Goal: Find specific page/section: Find specific page/section

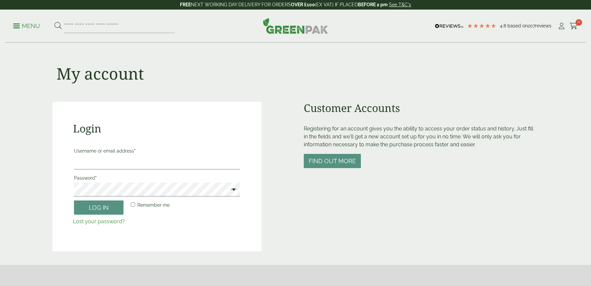
type input "**********"
click at [97, 205] on button "Log in" at bounding box center [98, 207] width 49 height 14
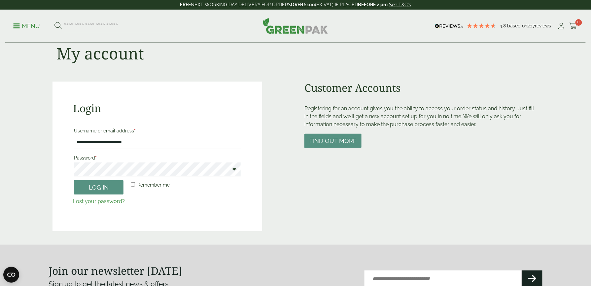
scroll to position [18, 0]
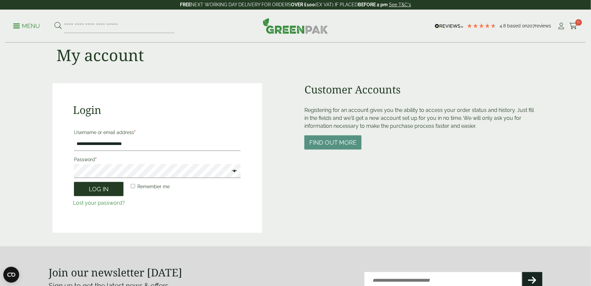
click at [102, 191] on button "Log in" at bounding box center [98, 189] width 49 height 14
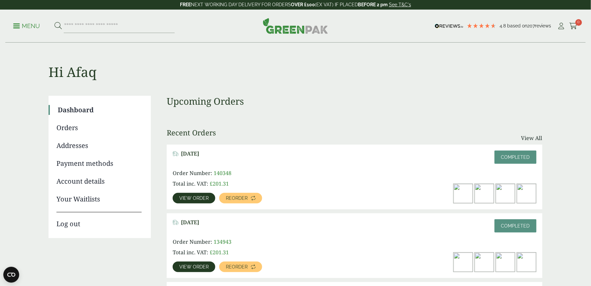
click at [196, 196] on span "View order" at bounding box center [193, 198] width 29 height 5
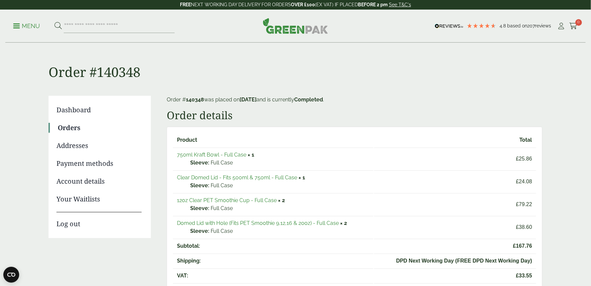
click at [225, 156] on link "750ml Kraft Bowl - Full Case" at bounding box center [211, 154] width 69 height 6
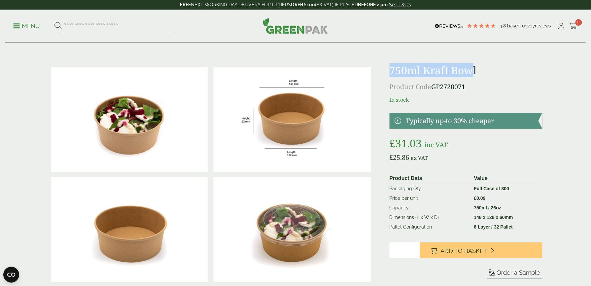
drag, startPoint x: 475, startPoint y: 70, endPoint x: 392, endPoint y: 69, distance: 82.5
click at [392, 69] on h1 "750ml Kraft Bowl" at bounding box center [465, 70] width 153 height 13
drag, startPoint x: 392, startPoint y: 69, endPoint x: 481, endPoint y: 69, distance: 89.1
click at [481, 69] on h1 "750ml Kraft Bowl" at bounding box center [465, 70] width 153 height 13
drag, startPoint x: 476, startPoint y: 69, endPoint x: 391, endPoint y: 73, distance: 85.5
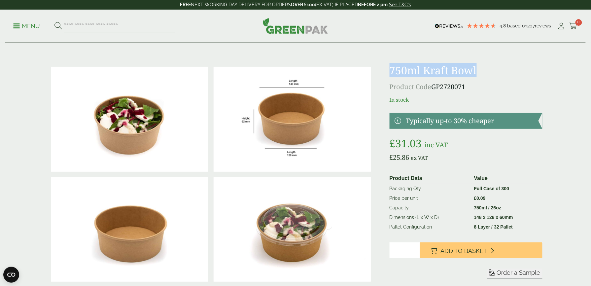
click at [391, 73] on h1 "750ml Kraft Bowl" at bounding box center [465, 70] width 153 height 13
copy h1 "750ml Kraft Bowl"
click at [113, 24] on input "search" at bounding box center [119, 26] width 111 height 14
paste input "**********"
type input "**********"
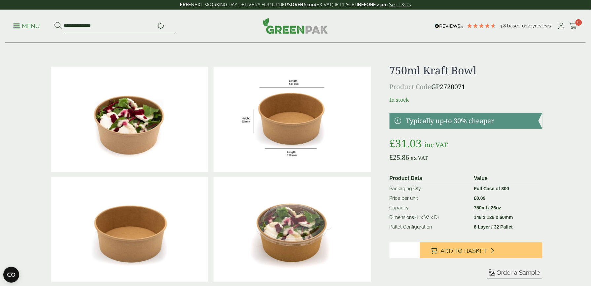
click at [54, 22] on button at bounding box center [57, 26] width 7 height 9
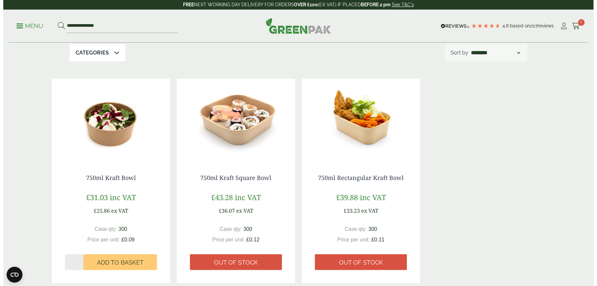
scroll to position [83, 0]
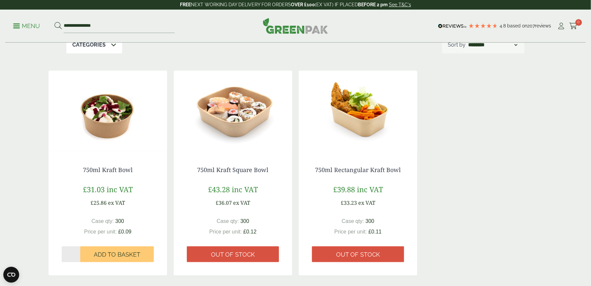
click at [20, 27] on p "Menu" at bounding box center [26, 26] width 27 height 8
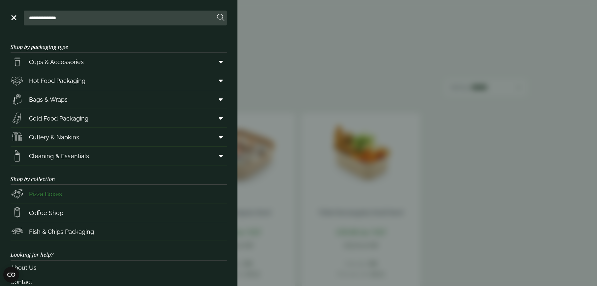
click at [85, 194] on link "Pizza Boxes" at bounding box center [119, 193] width 216 height 18
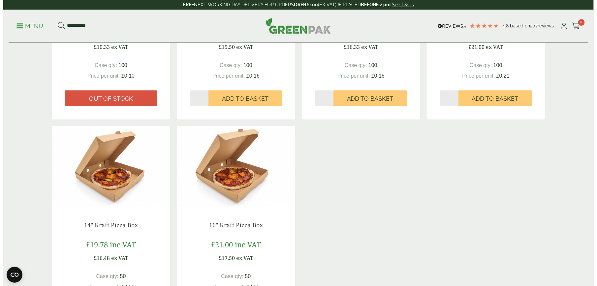
scroll to position [274, 0]
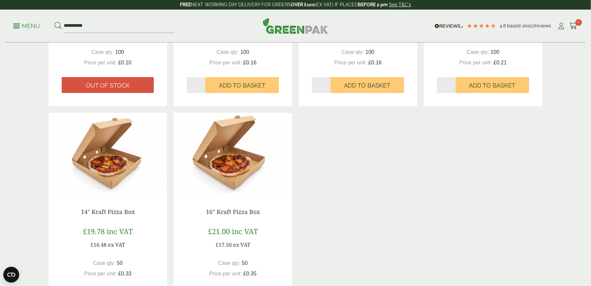
click at [16, 24] on link "Menu" at bounding box center [26, 25] width 27 height 7
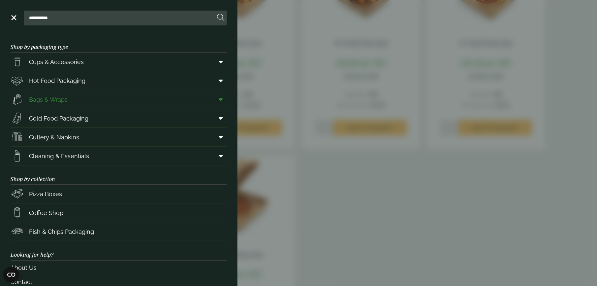
click at [61, 95] on span "Bags & Wraps" at bounding box center [48, 99] width 39 height 9
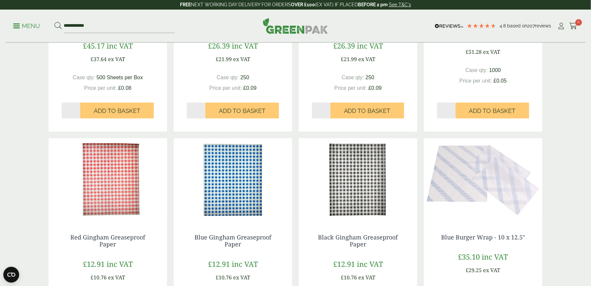
scroll to position [211, 0]
